Goal: Find specific page/section: Find specific page/section

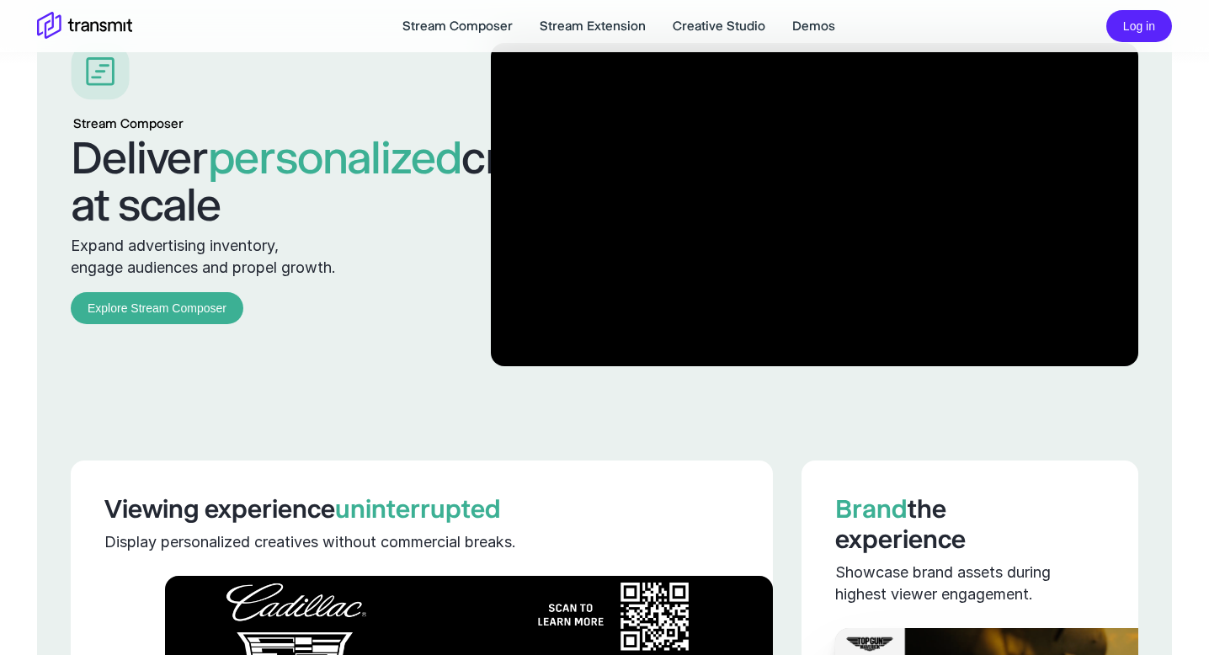
scroll to position [1720, 0]
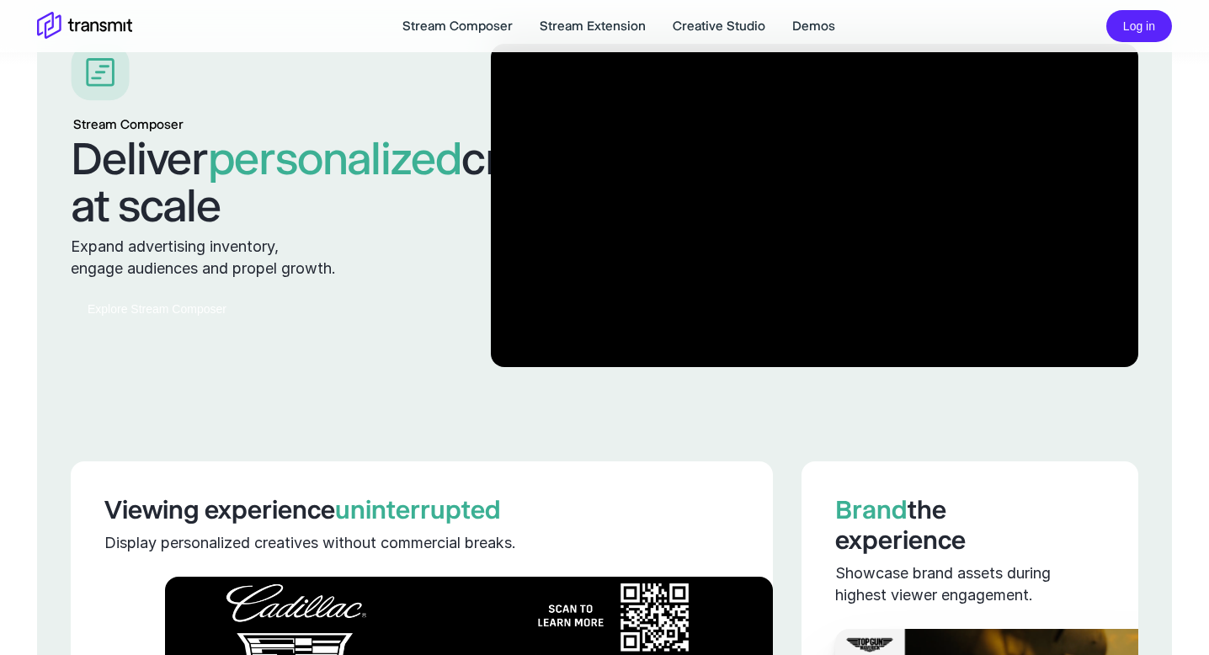
click at [131, 326] on link "Explore Stream Composer" at bounding box center [157, 309] width 173 height 33
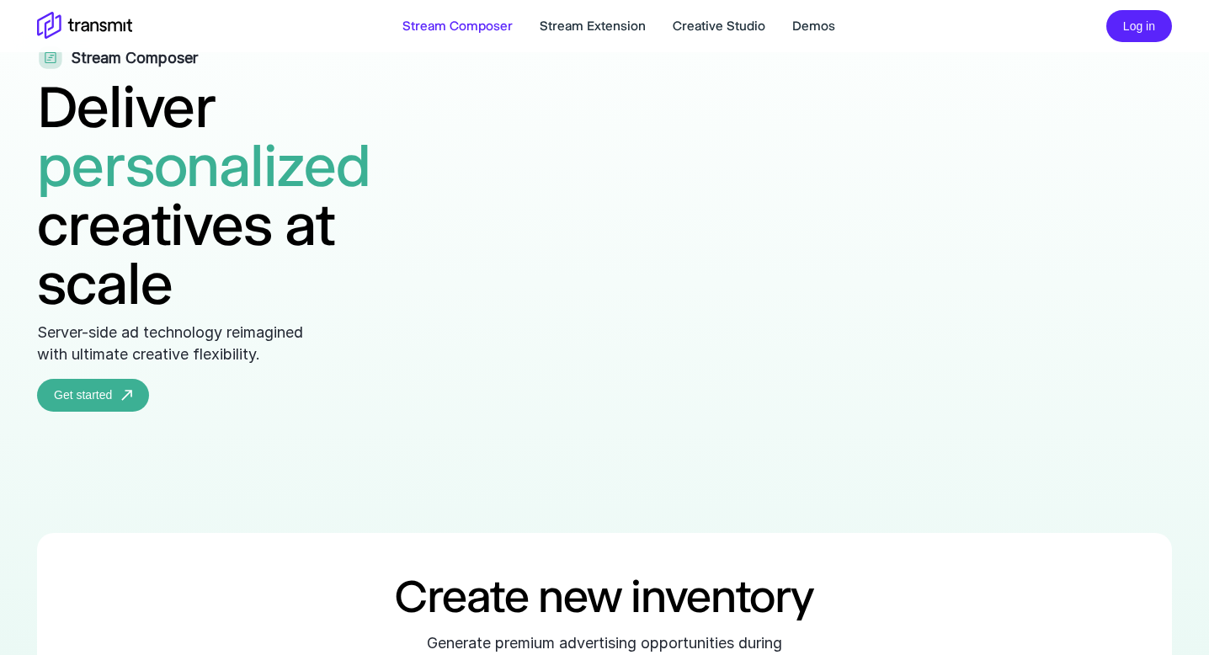
scroll to position [103, 0]
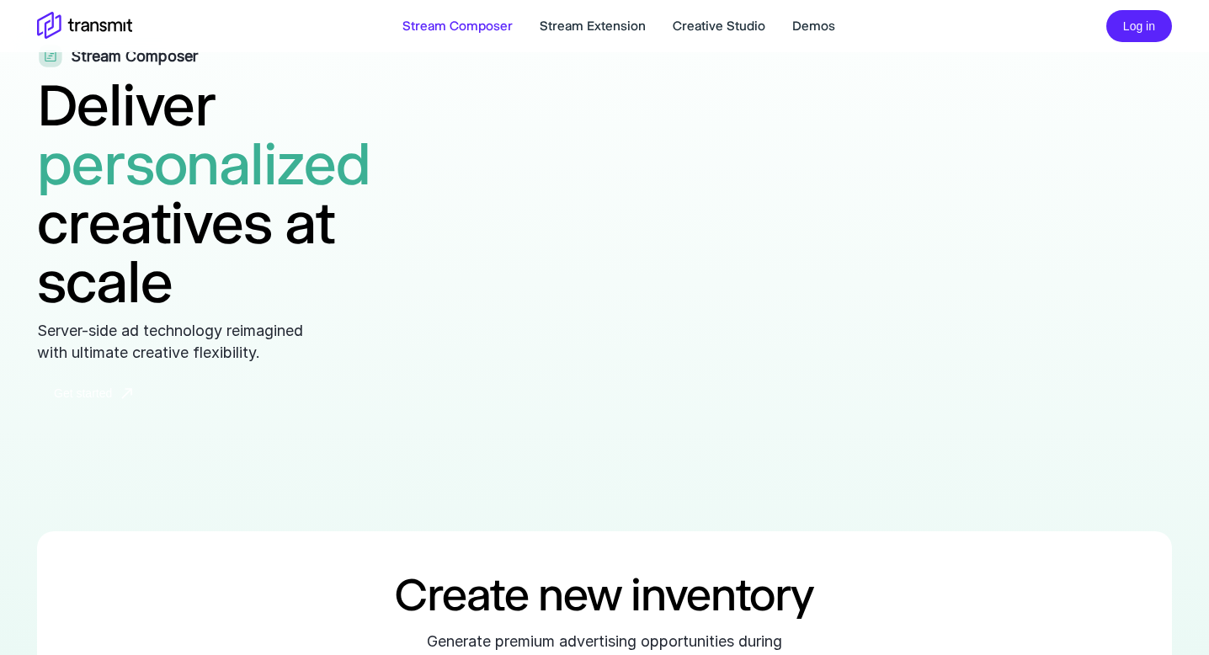
click at [114, 409] on link "Get started" at bounding box center [93, 393] width 112 height 33
